Goal: Navigation & Orientation: Find specific page/section

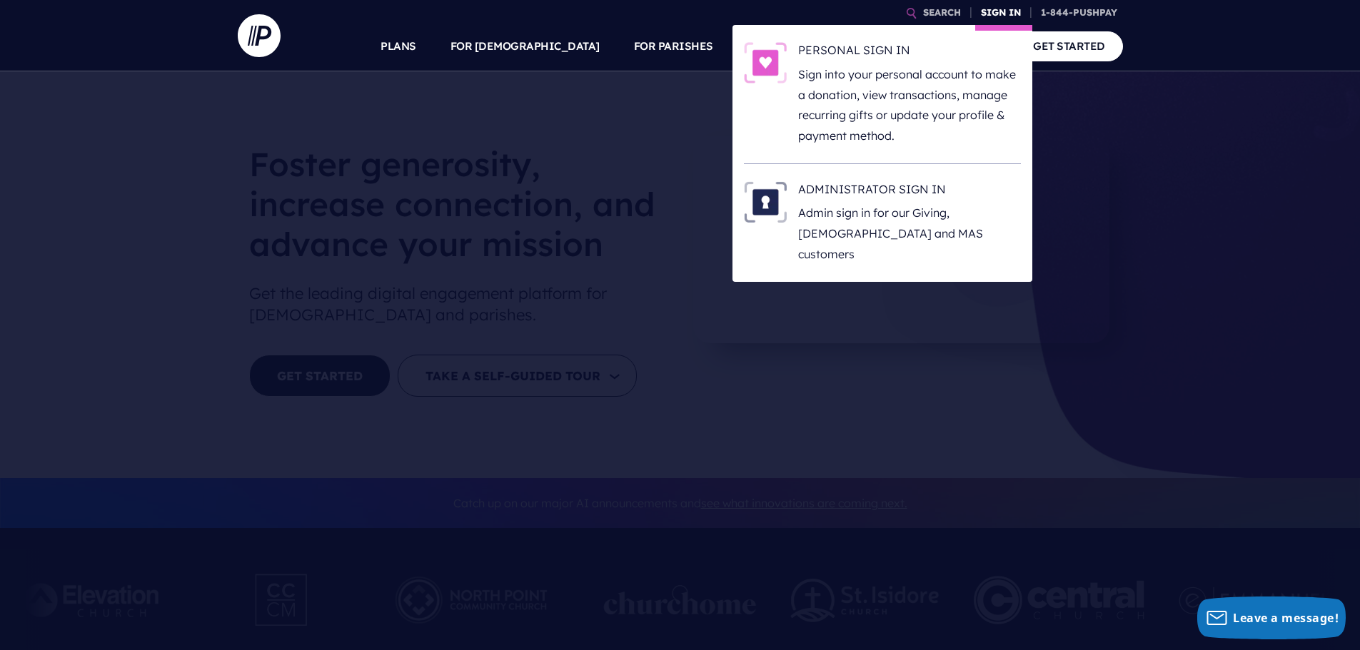
click at [1001, 6] on link "SIGN IN" at bounding box center [1000, 12] width 51 height 25
click at [859, 188] on h6 "ADMINISTRATOR SIGN IN" at bounding box center [909, 191] width 223 height 21
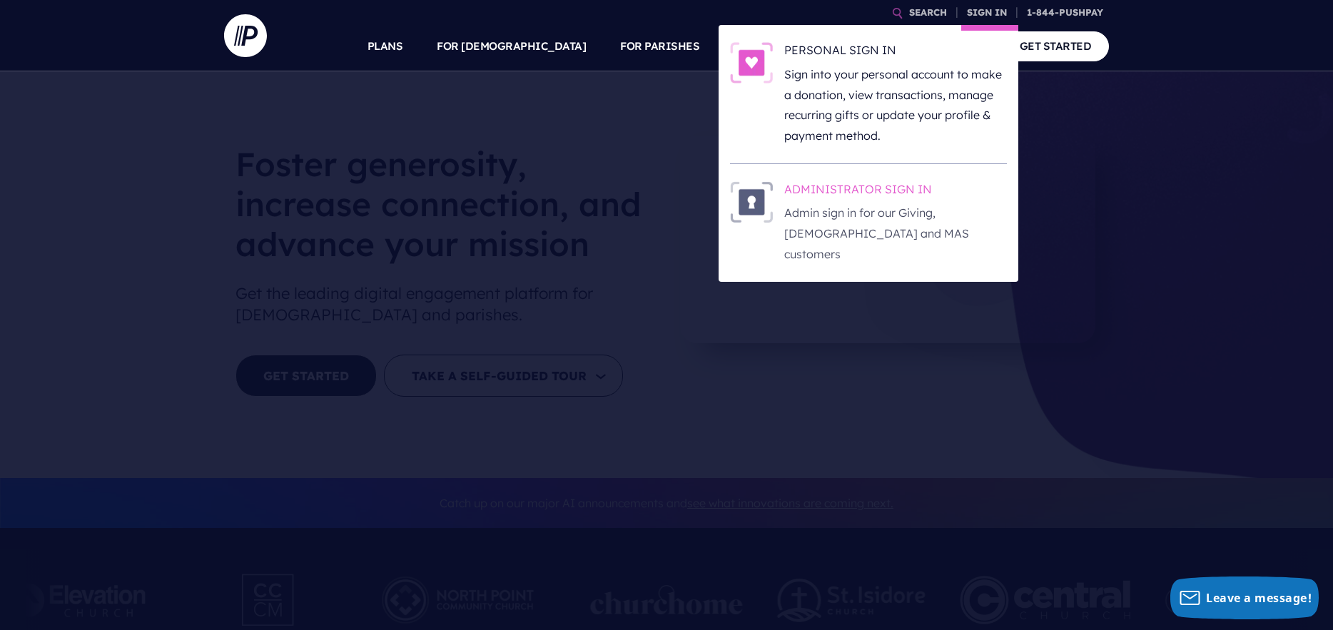
click at [904, 184] on h6 "ADMINISTRATOR SIGN IN" at bounding box center [895, 191] width 223 height 21
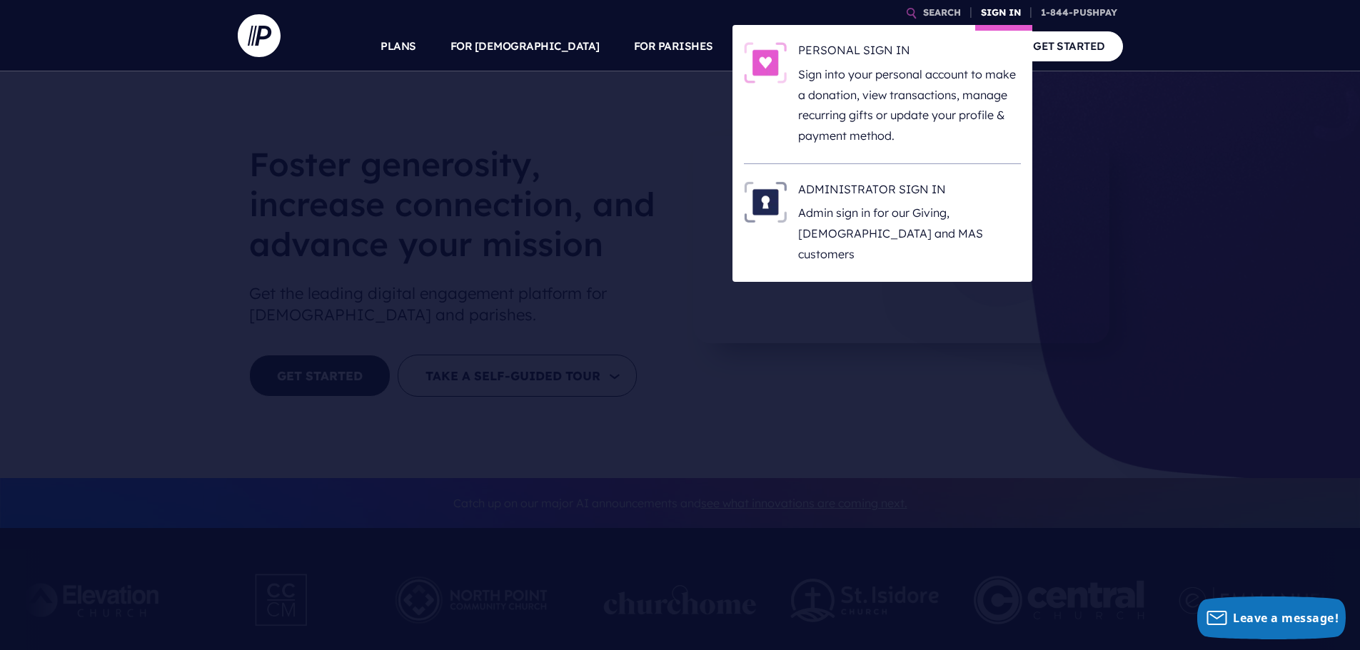
click at [1006, 13] on link "SIGN IN" at bounding box center [1000, 12] width 51 height 25
click at [859, 191] on h6 "ADMINISTRATOR SIGN IN" at bounding box center [909, 191] width 223 height 21
